Goal: Check status: Check status

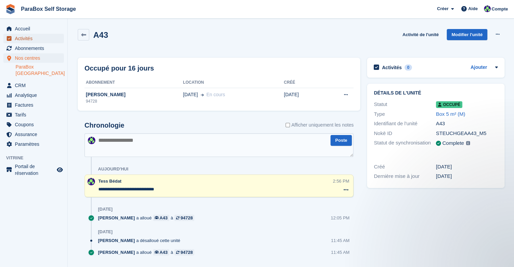
click at [30, 38] on span "Activités" at bounding box center [35, 38] width 41 height 9
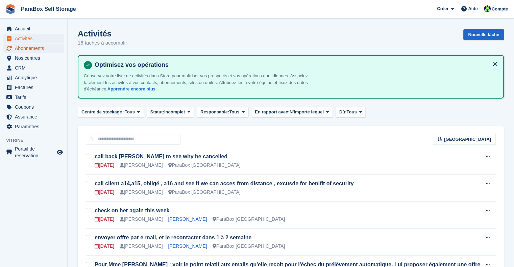
click at [43, 47] on span "Abonnements" at bounding box center [35, 48] width 41 height 9
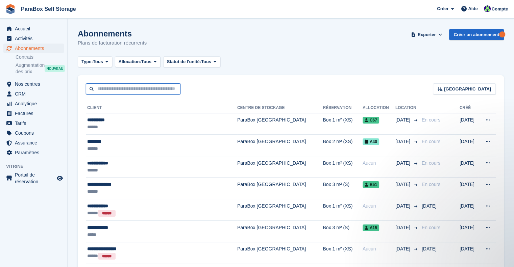
click at [103, 89] on input "text" at bounding box center [133, 88] width 95 height 11
type input "******"
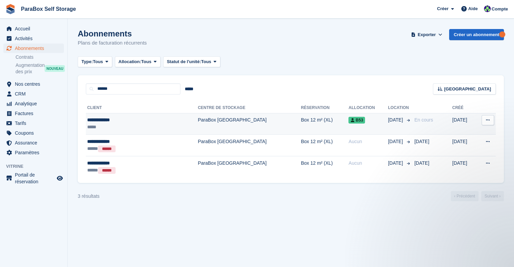
click at [227, 121] on td "ParaBox [GEOGRAPHIC_DATA]" at bounding box center [249, 124] width 103 height 22
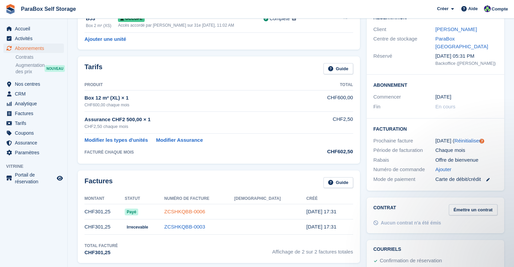
click at [205, 213] on link "ZCSHKQBB-0006" at bounding box center [184, 212] width 41 height 6
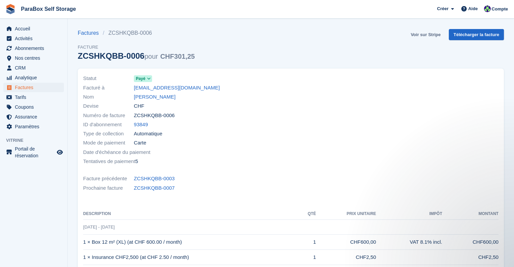
click at [427, 35] on link "Voir sur Stripe" at bounding box center [425, 34] width 35 height 11
